Goal: Task Accomplishment & Management: Manage account settings

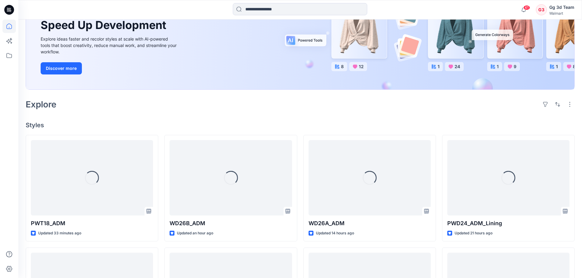
scroll to position [86, 0]
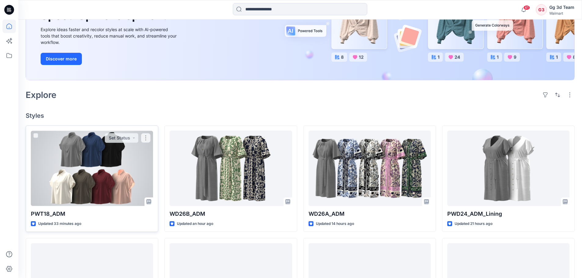
click at [94, 181] on div at bounding box center [92, 168] width 122 height 75
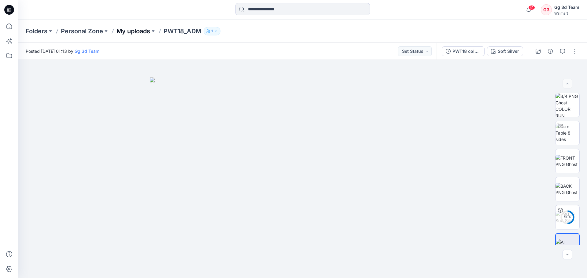
click at [128, 31] on p "My uploads" at bounding box center [133, 31] width 34 height 9
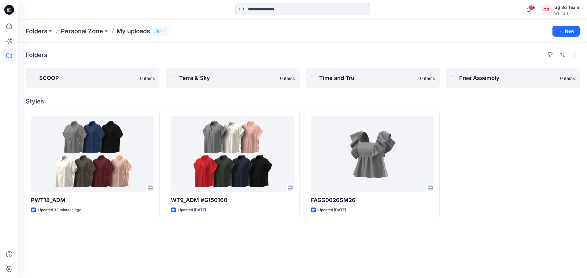
click at [509, 173] on div at bounding box center [513, 164] width 134 height 107
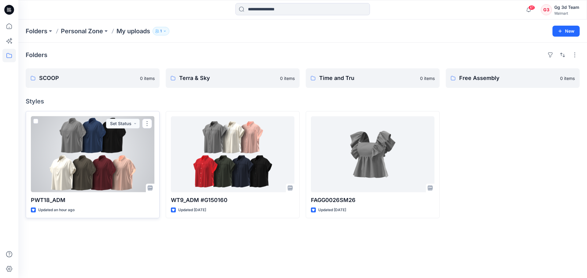
click at [106, 160] on div at bounding box center [92, 154] width 123 height 76
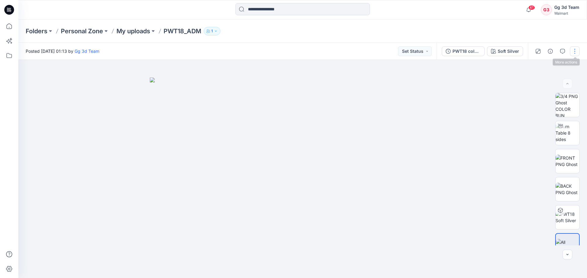
click at [574, 52] on button "button" at bounding box center [575, 51] width 10 height 10
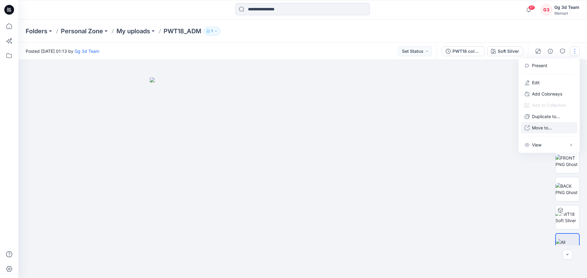
click at [539, 130] on p "Move to..." at bounding box center [542, 128] width 20 height 6
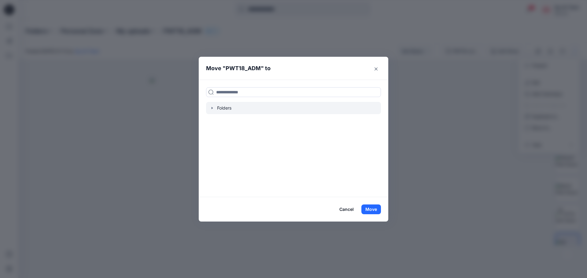
click at [230, 103] on div at bounding box center [293, 108] width 175 height 12
click at [213, 108] on icon "button" at bounding box center [212, 108] width 5 height 5
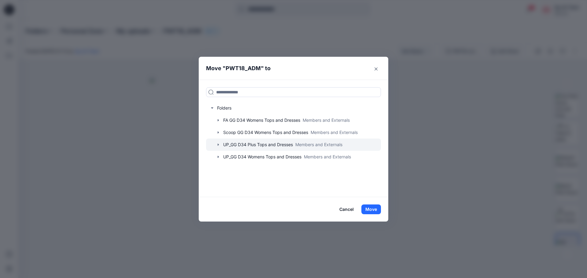
click at [217, 146] on icon "button" at bounding box center [218, 144] width 5 height 5
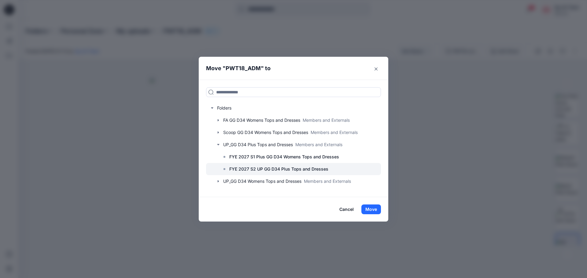
click at [240, 170] on p "FYE 2027 S2 UP GG D34 Plus Tops and Dresses" at bounding box center [278, 169] width 99 height 7
click at [368, 211] on button "Move" at bounding box center [371, 210] width 20 height 10
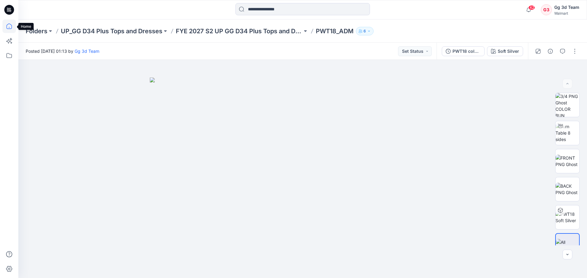
click at [5, 24] on icon at bounding box center [8, 26] width 13 height 13
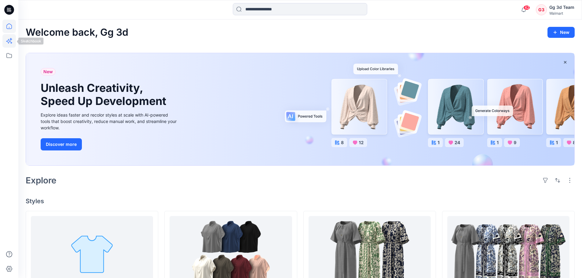
click at [10, 43] on icon at bounding box center [8, 40] width 13 height 13
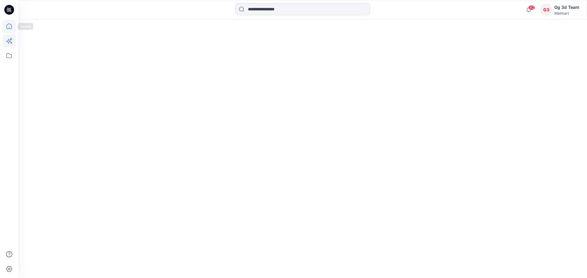
click at [8, 28] on icon at bounding box center [8, 26] width 13 height 13
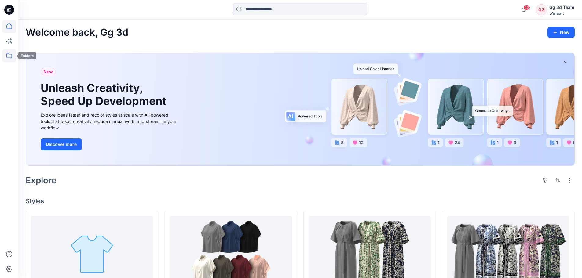
click at [13, 57] on icon at bounding box center [8, 55] width 13 height 13
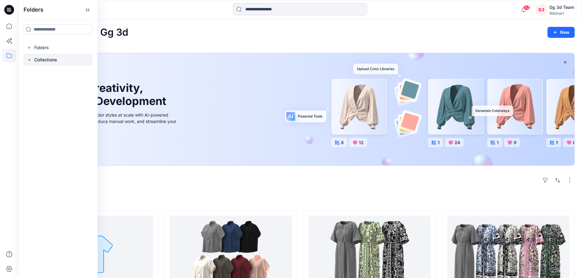
click at [31, 59] on icon at bounding box center [29, 59] width 5 height 5
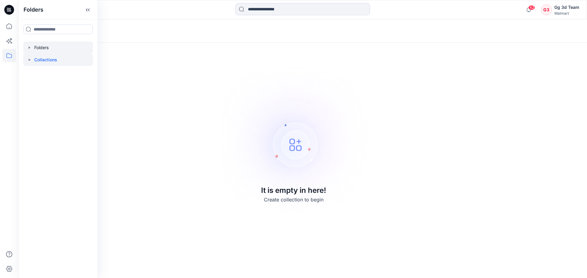
click at [34, 46] on div at bounding box center [58, 48] width 70 height 12
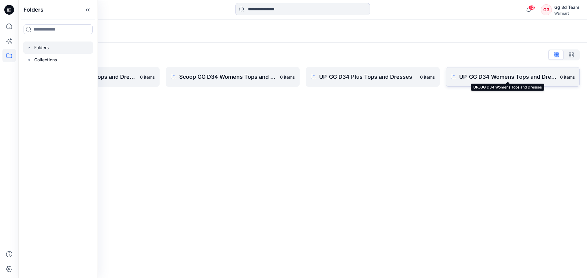
click at [480, 81] on p "UP_GG D34 Womens Tops and Dresses" at bounding box center [507, 77] width 97 height 9
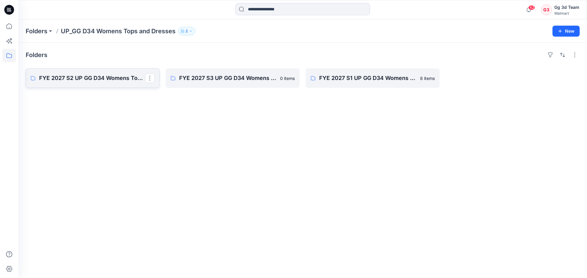
click at [105, 80] on p "FYE 2027 S2 UP GG D34 Womens Tops and Dresses" at bounding box center [92, 78] width 106 height 9
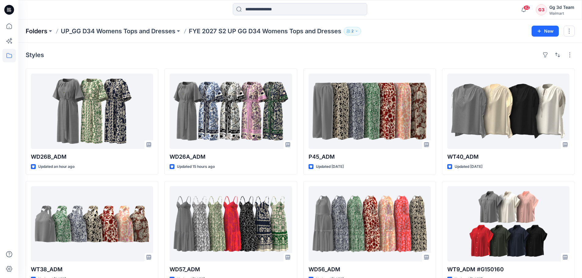
click at [37, 33] on p "Folders" at bounding box center [37, 31] width 22 height 9
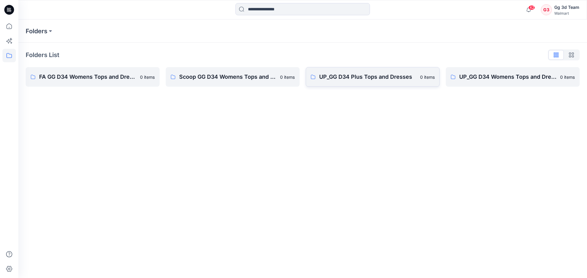
click at [336, 79] on p "UP_GG D34 Plus Tops and Dresses" at bounding box center [367, 77] width 97 height 9
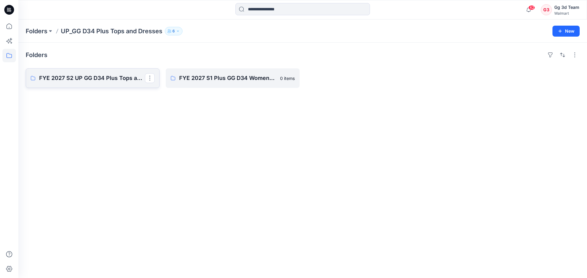
click at [77, 77] on p "FYE 2027 S2 UP GG D34 Plus Tops and Dresses" at bounding box center [92, 78] width 106 height 9
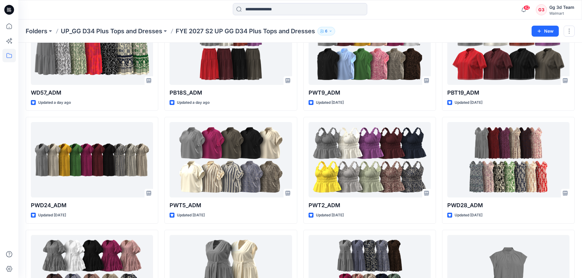
scroll to position [153, 0]
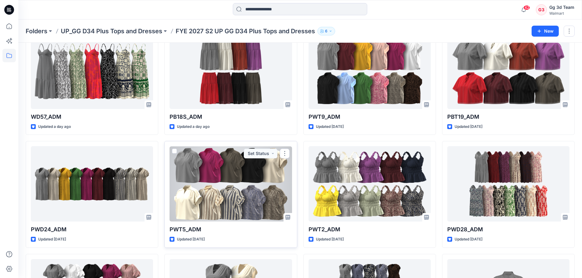
click at [230, 168] on div at bounding box center [231, 183] width 122 height 75
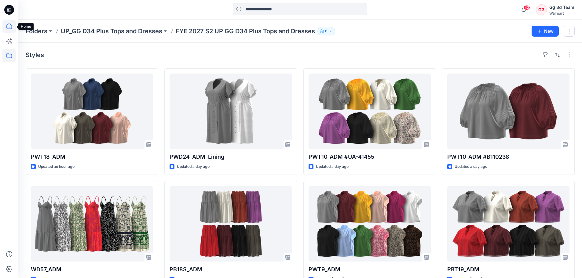
click at [8, 31] on icon at bounding box center [8, 26] width 13 height 13
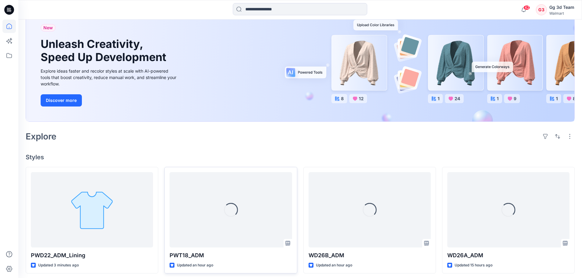
scroll to position [122, 0]
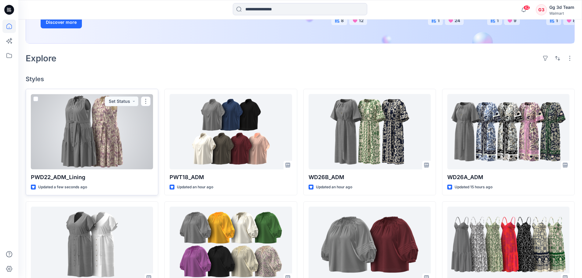
click at [114, 149] on div at bounding box center [92, 131] width 122 height 75
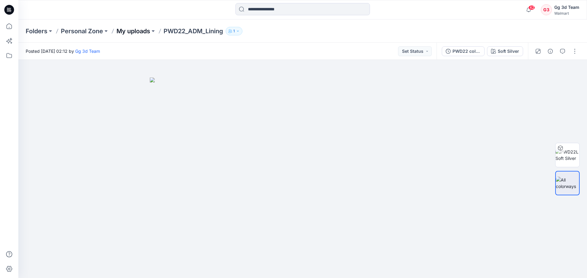
click at [144, 32] on p "My uploads" at bounding box center [133, 31] width 34 height 9
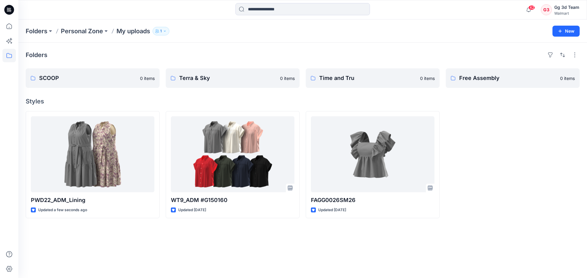
click at [294, 258] on div "Folders SCOOP 0 items Terra & Sky 0 items Time and Tru 0 items Free Assembly 0 …" at bounding box center [302, 161] width 569 height 236
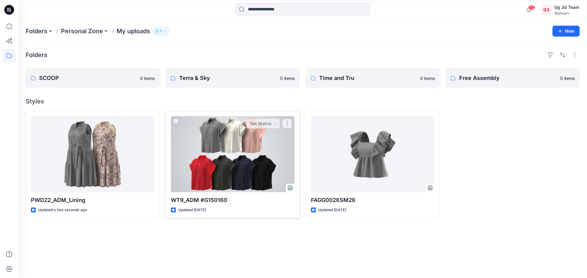
click at [232, 156] on div at bounding box center [232, 154] width 123 height 76
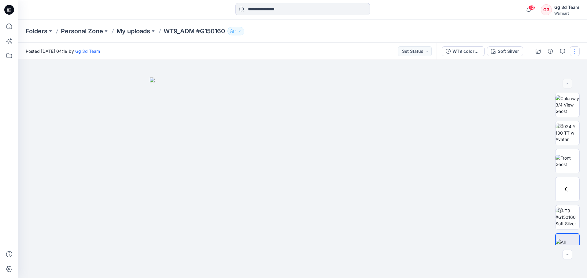
click at [573, 52] on button "button" at bounding box center [575, 51] width 10 height 10
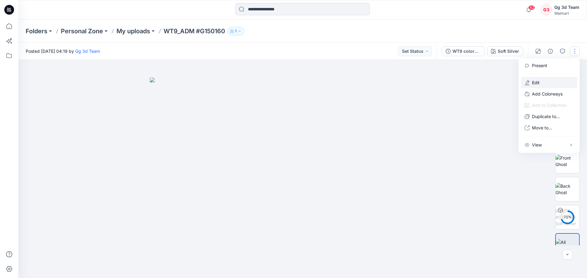
click at [538, 83] on p "Edit" at bounding box center [536, 82] width 8 height 6
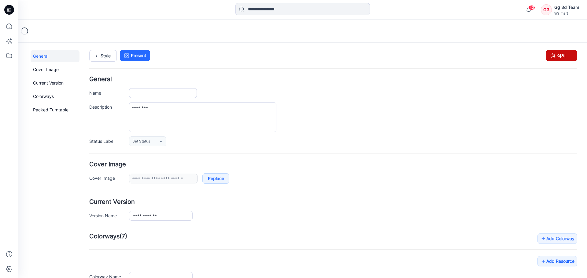
click at [567, 57] on link "삭제" at bounding box center [561, 55] width 31 height 11
type input "**********"
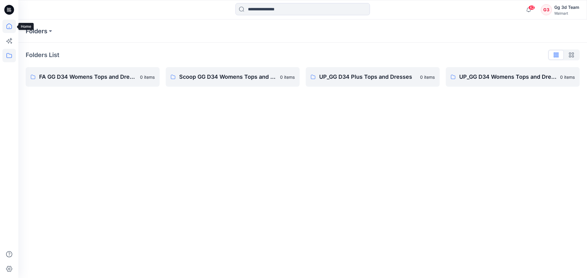
click at [8, 25] on icon at bounding box center [8, 26] width 13 height 13
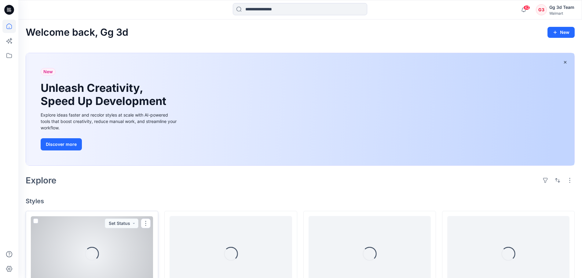
click at [92, 241] on div "Loading..." at bounding box center [92, 253] width 122 height 75
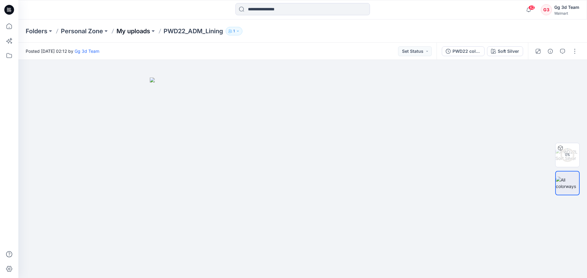
click at [128, 32] on p "My uploads" at bounding box center [133, 31] width 34 height 9
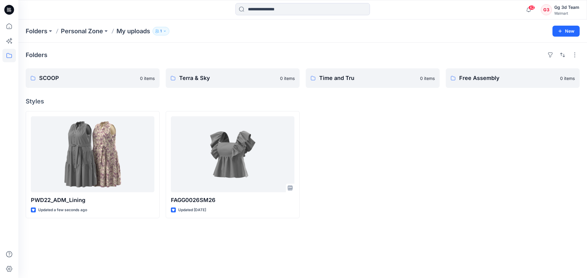
click at [396, 177] on div at bounding box center [373, 164] width 134 height 107
